Goal: Obtain resource: Download file/media

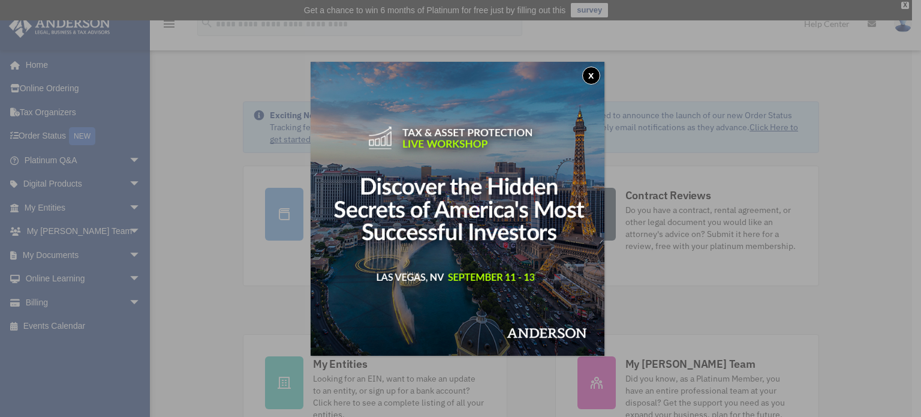
click at [596, 71] on button "x" at bounding box center [591, 76] width 18 height 18
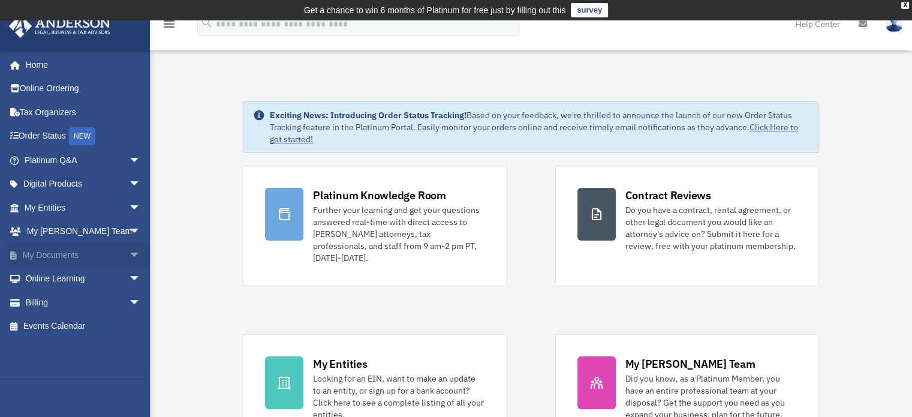
click at [129, 252] on span "arrow_drop_down" at bounding box center [141, 255] width 24 height 25
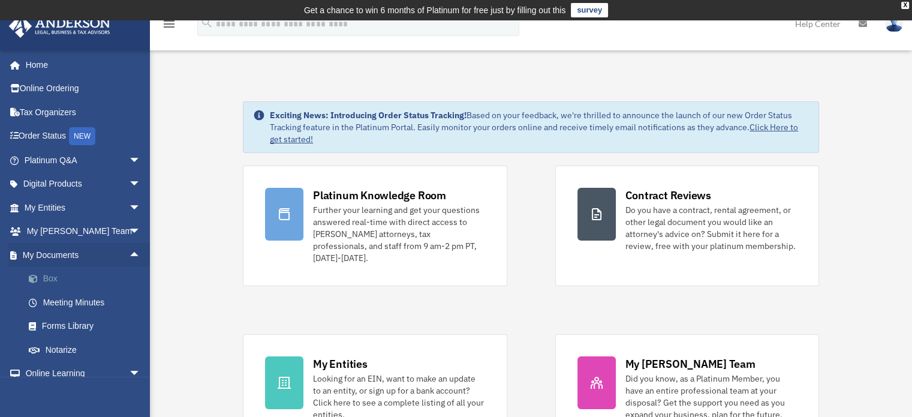
click at [106, 282] on link "Box" at bounding box center [88, 279] width 142 height 24
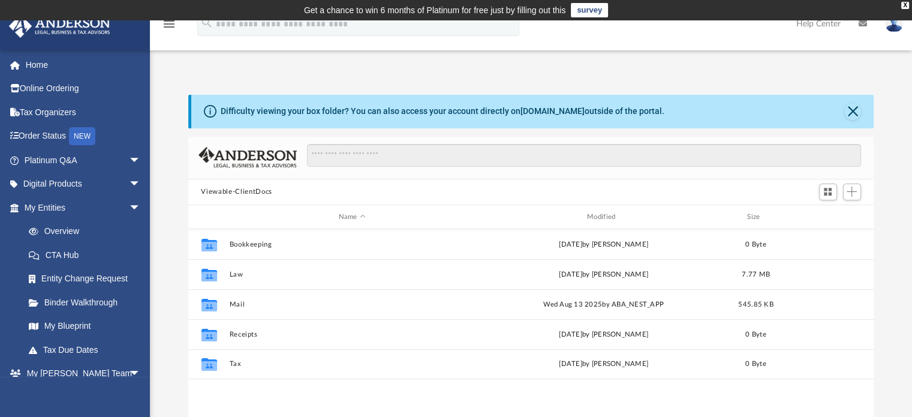
scroll to position [263, 676]
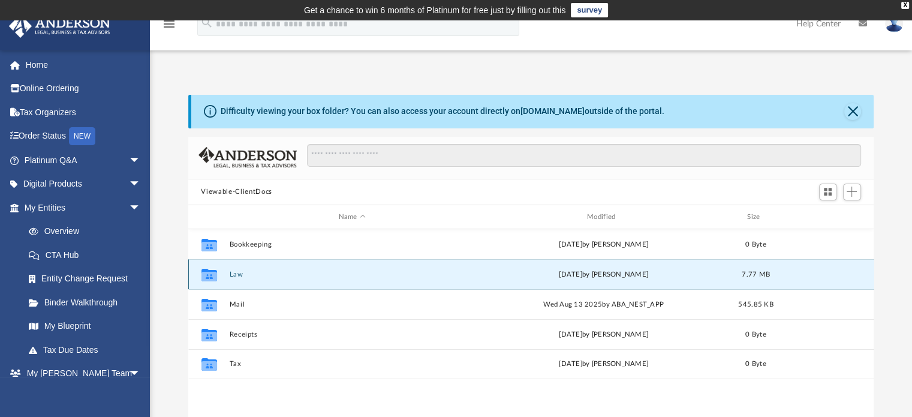
click at [234, 275] on button "Law" at bounding box center [352, 274] width 246 height 8
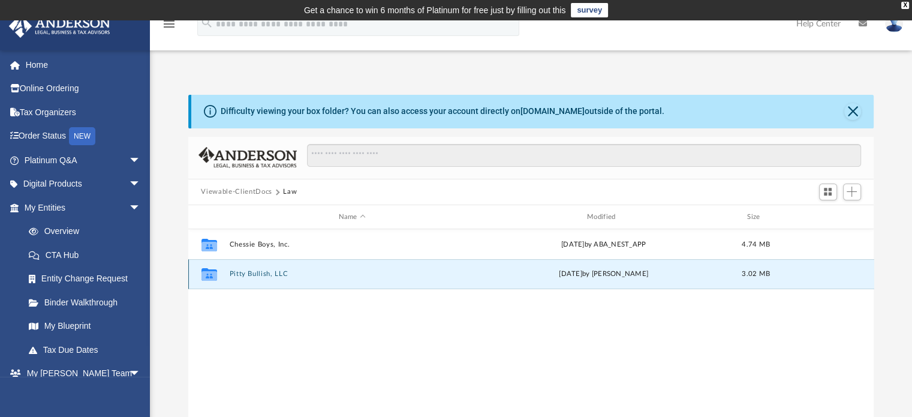
click at [234, 275] on button "Pitty Bullish, LLC" at bounding box center [352, 274] width 246 height 8
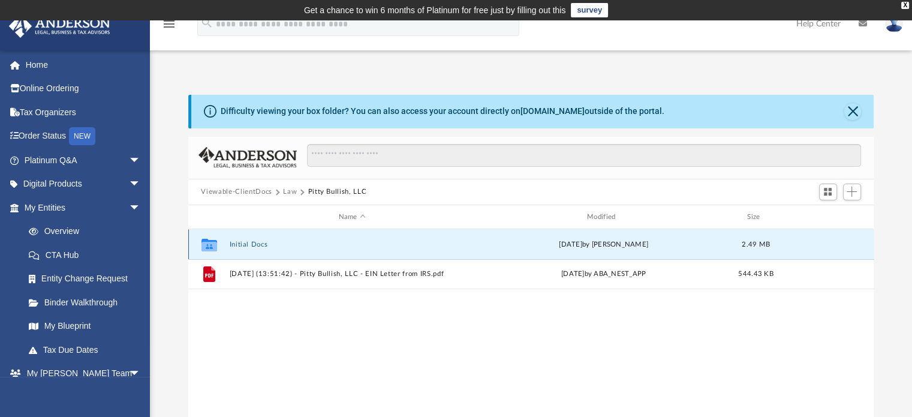
click at [252, 246] on button "Initial Docs" at bounding box center [352, 244] width 246 height 8
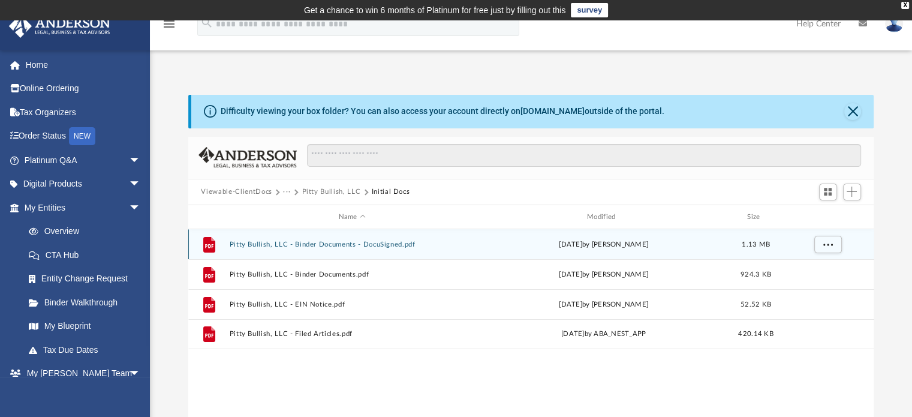
click at [252, 246] on button "Pitty Bullish, LLC - Binder Documents - DocuSigned.pdf" at bounding box center [352, 244] width 246 height 8
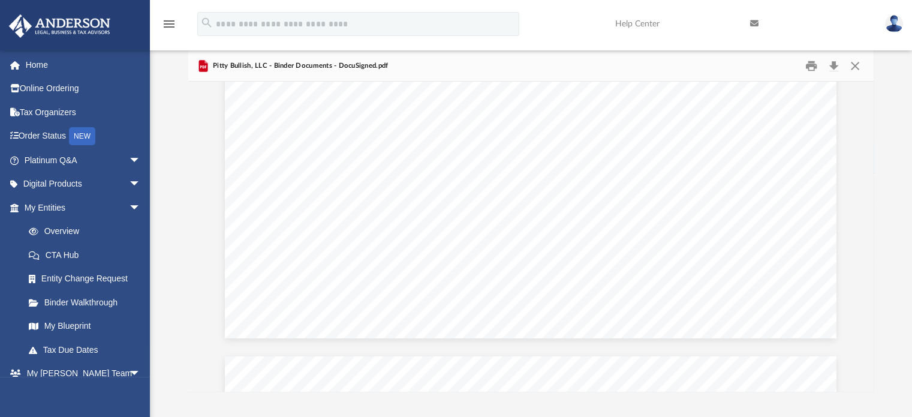
scroll to position [39529, 0]
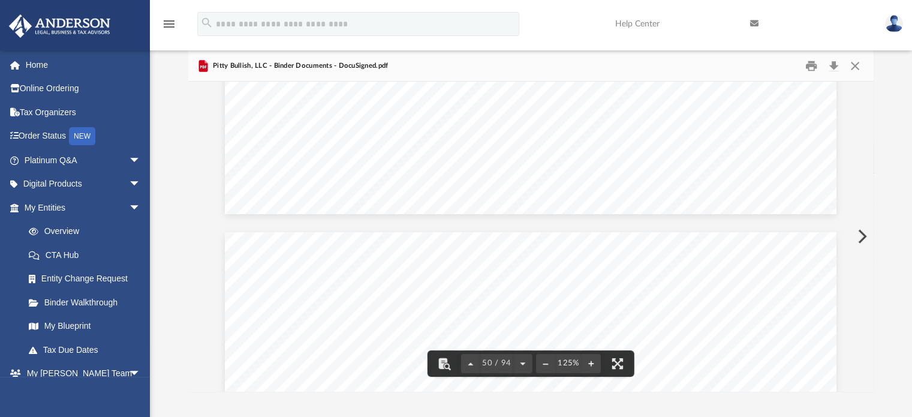
drag, startPoint x: 870, startPoint y: 240, endPoint x: 876, endPoint y: 268, distance: 28.1
click at [876, 268] on div "Difficulty viewing your box folder? You can also access your account directly o…" at bounding box center [531, 199] width 762 height 383
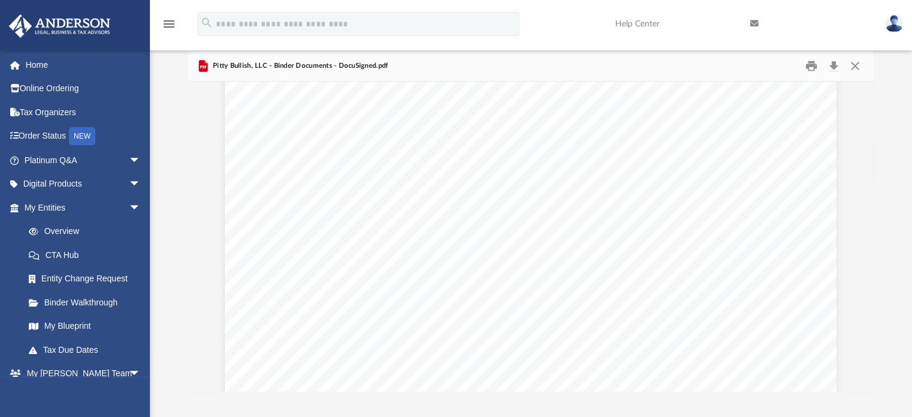
scroll to position [56196, 0]
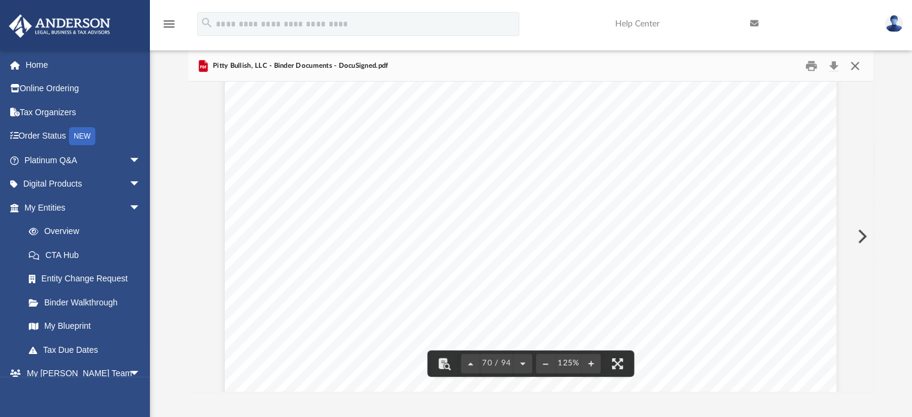
click at [856, 65] on button "Close" at bounding box center [855, 65] width 22 height 19
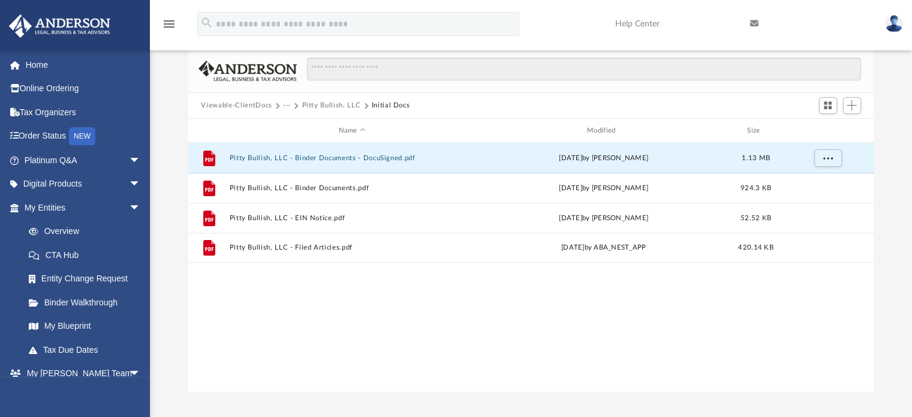
click at [259, 106] on button "Viewable-ClientDocs" at bounding box center [236, 105] width 71 height 11
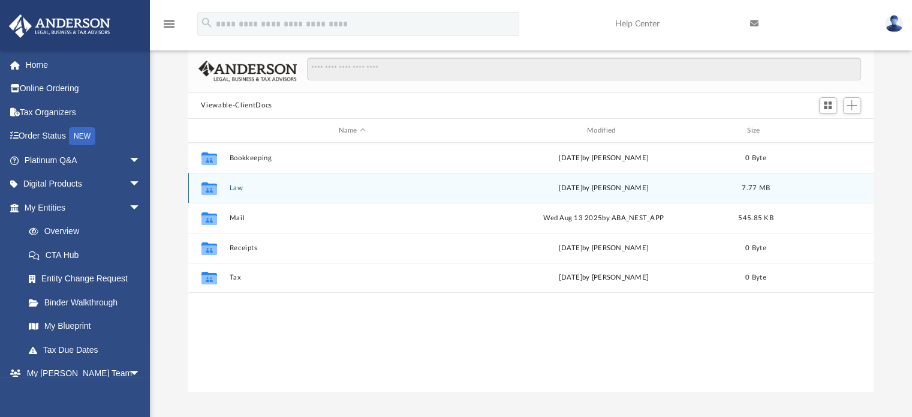
click at [237, 187] on button "Law" at bounding box center [352, 188] width 246 height 8
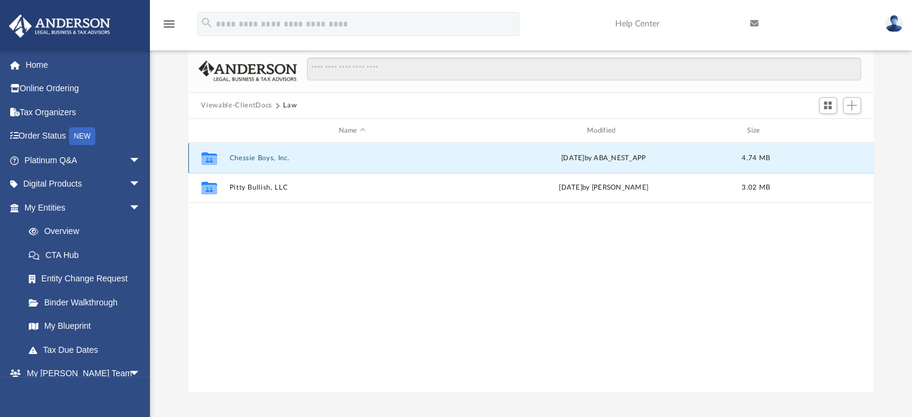
click at [261, 154] on button "Chessie Boys, Inc." at bounding box center [352, 158] width 246 height 8
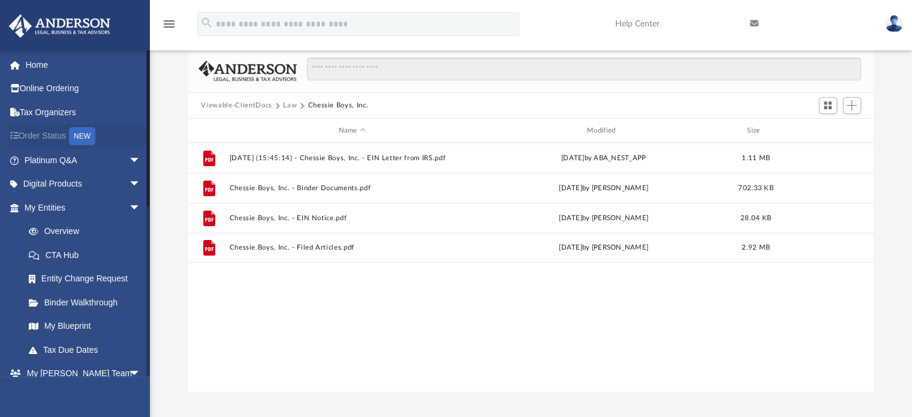
click at [81, 134] on div "NEW" at bounding box center [82, 136] width 26 height 18
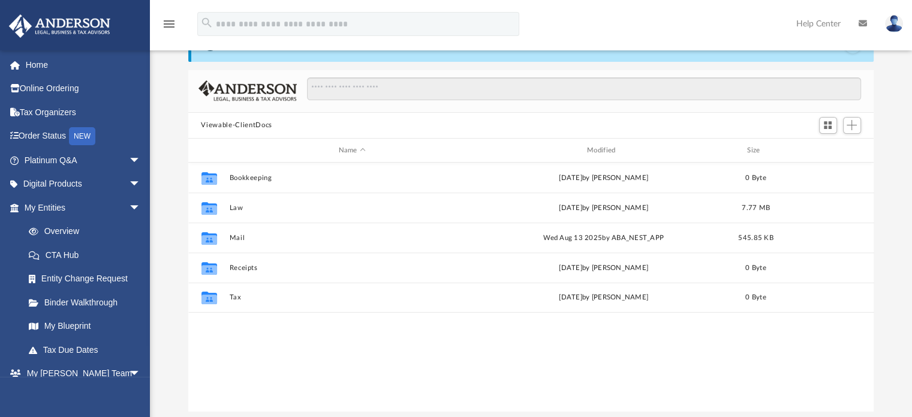
scroll to position [65, 0]
click at [72, 230] on link "Overview" at bounding box center [88, 231] width 142 height 24
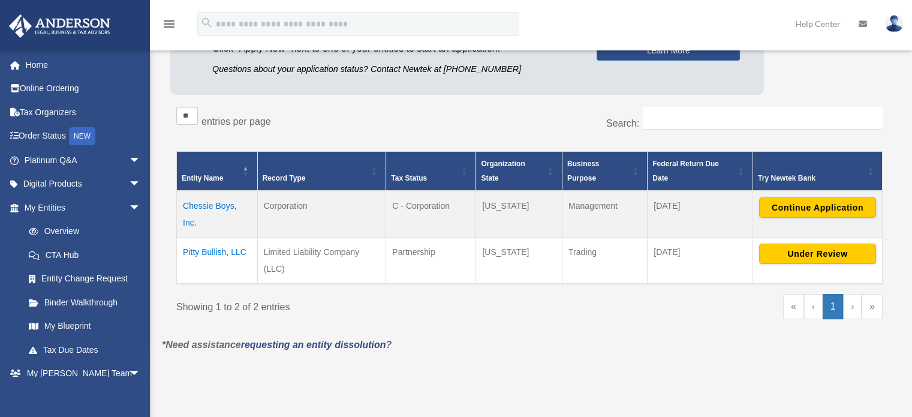
scroll to position [173, 0]
